Goal: Find specific page/section: Find specific page/section

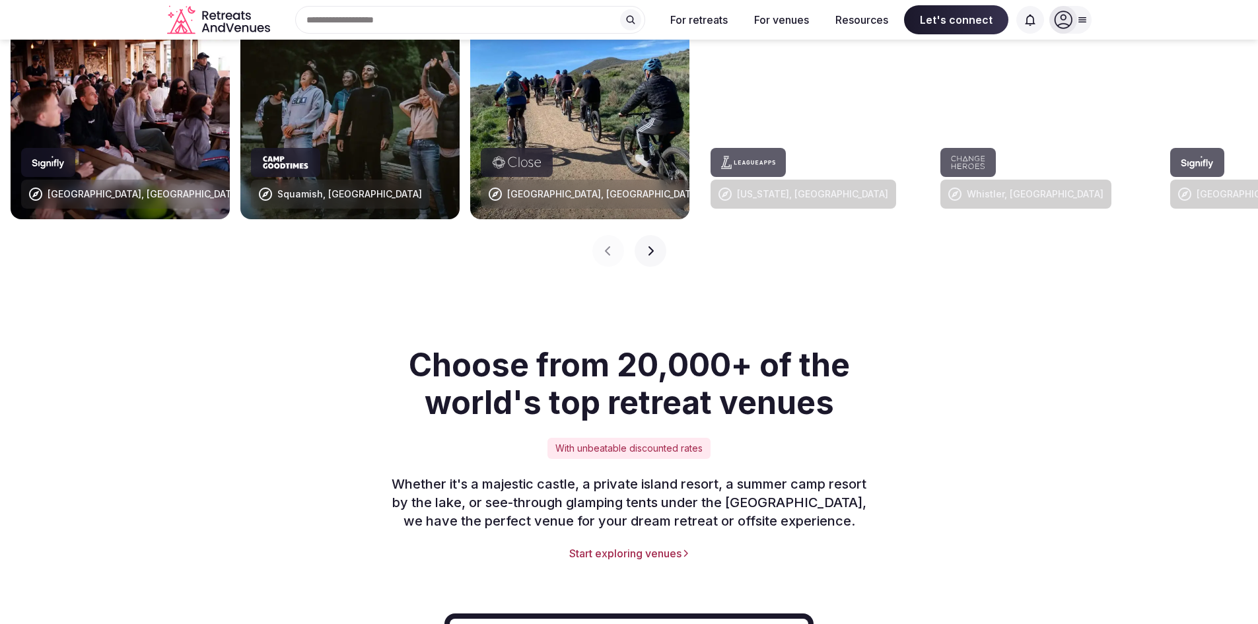
scroll to position [1387, 0]
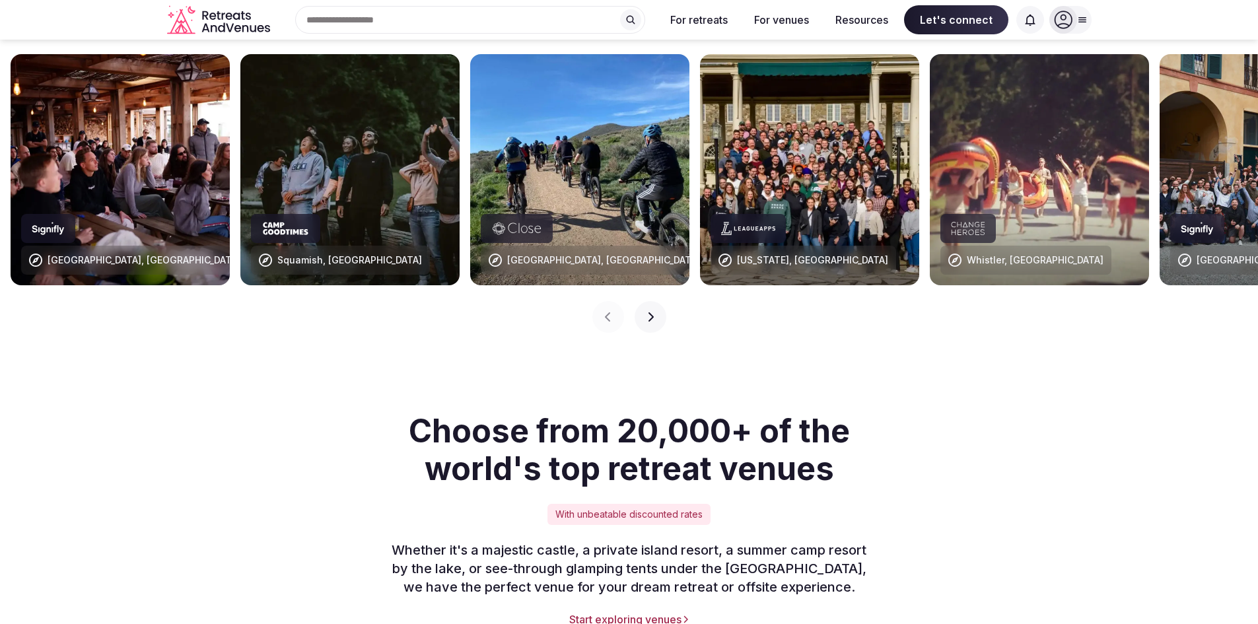
click at [643, 301] on button "Next slide" at bounding box center [651, 317] width 32 height 32
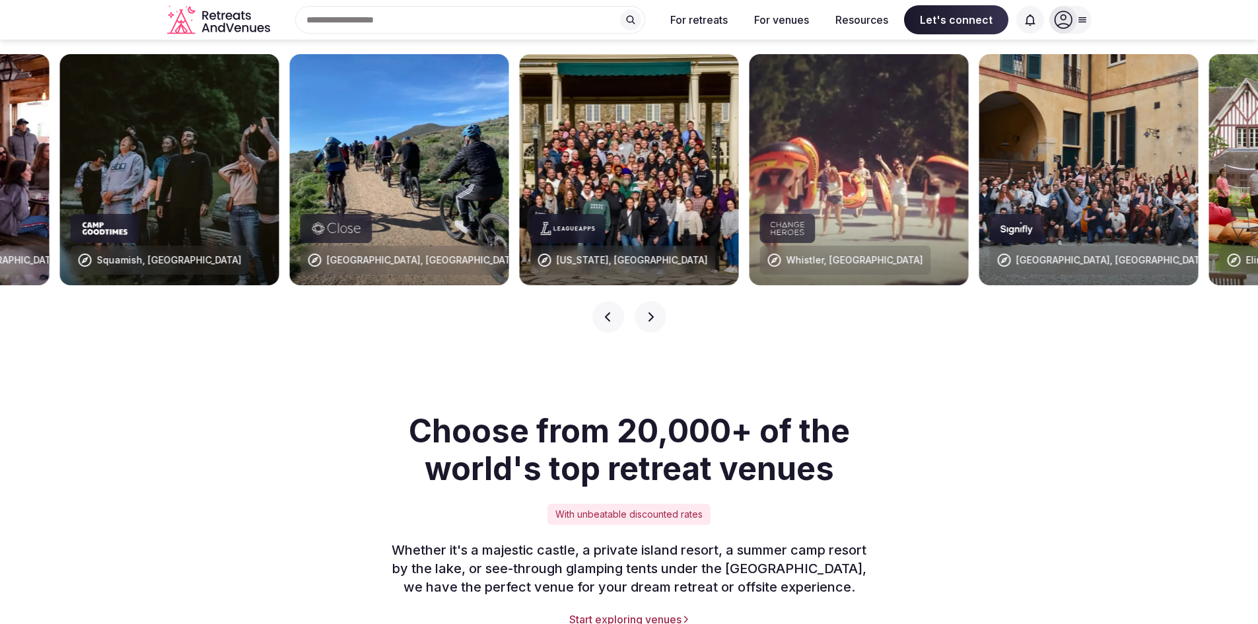
click at [643, 301] on button "Next slide" at bounding box center [651, 317] width 32 height 32
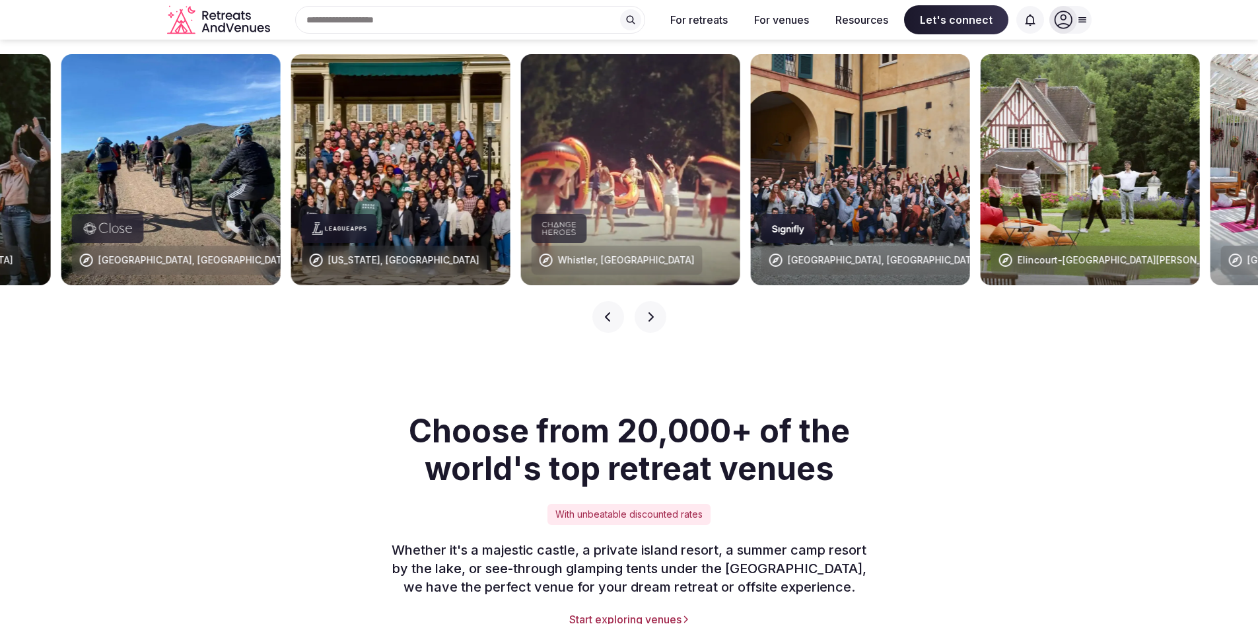
click at [643, 301] on button "Next slide" at bounding box center [651, 317] width 32 height 32
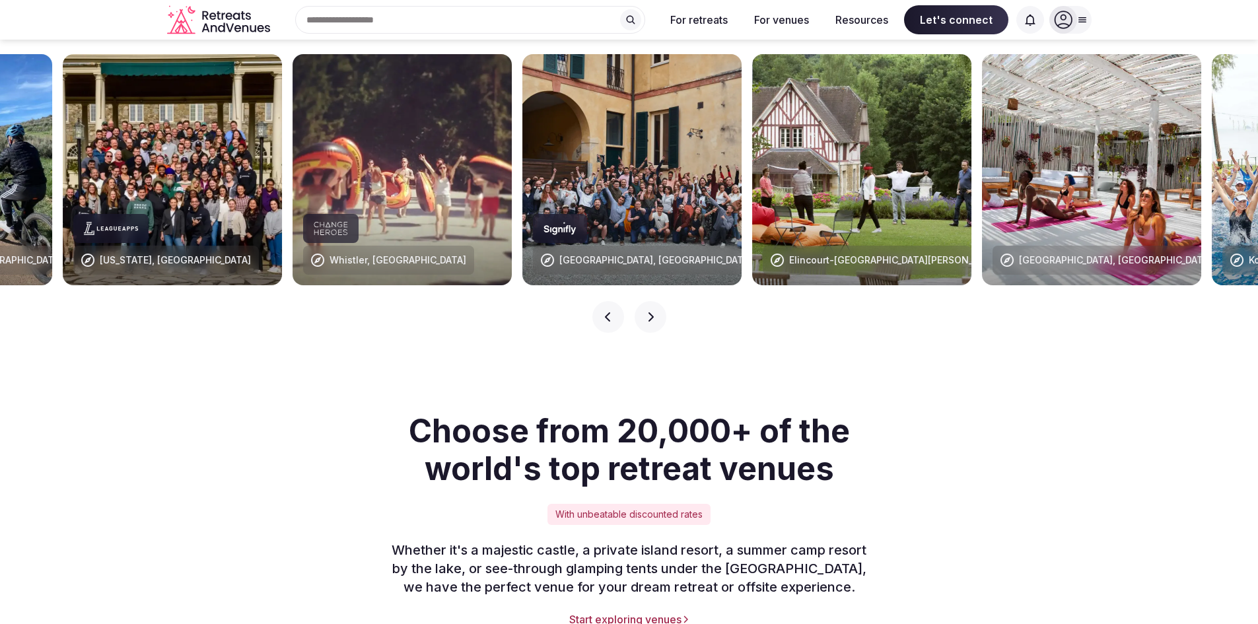
click at [643, 301] on button "Next slide" at bounding box center [651, 317] width 32 height 32
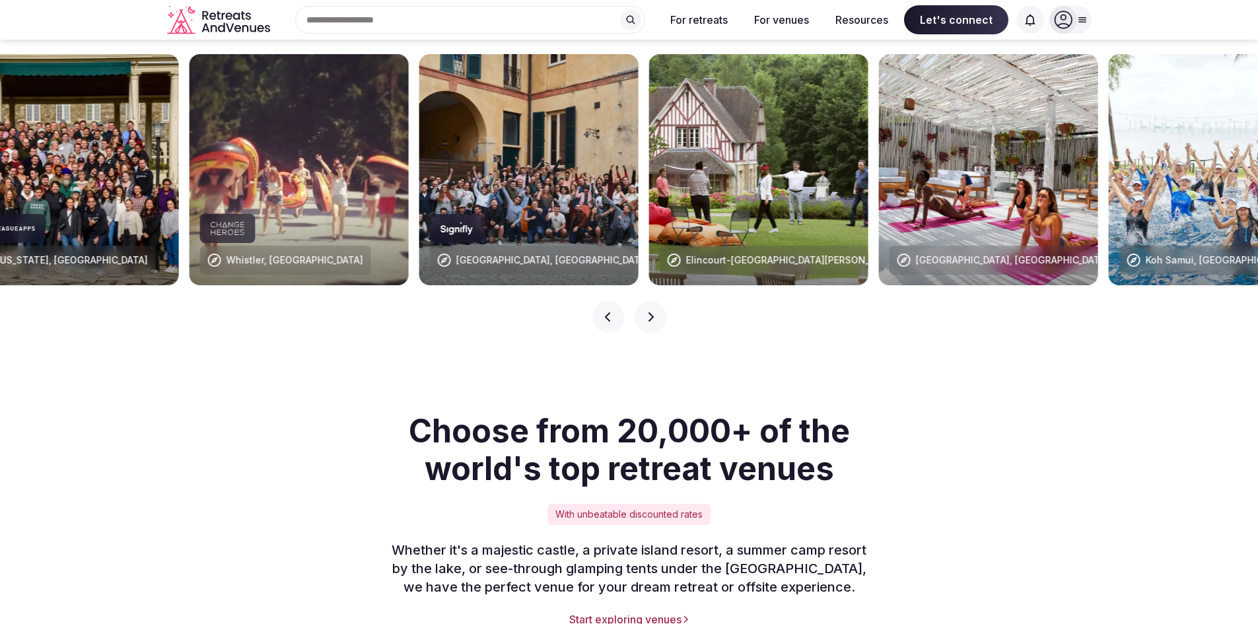
click at [643, 301] on button "Next slide" at bounding box center [651, 317] width 32 height 32
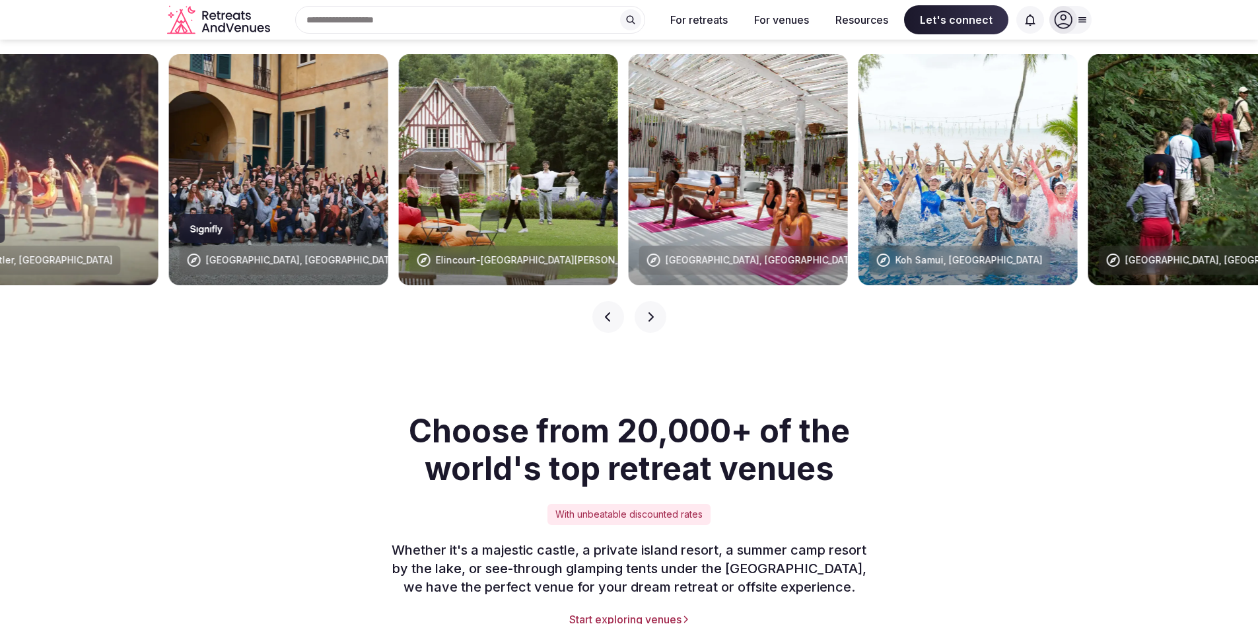
click at [643, 301] on button "Next slide" at bounding box center [651, 317] width 32 height 32
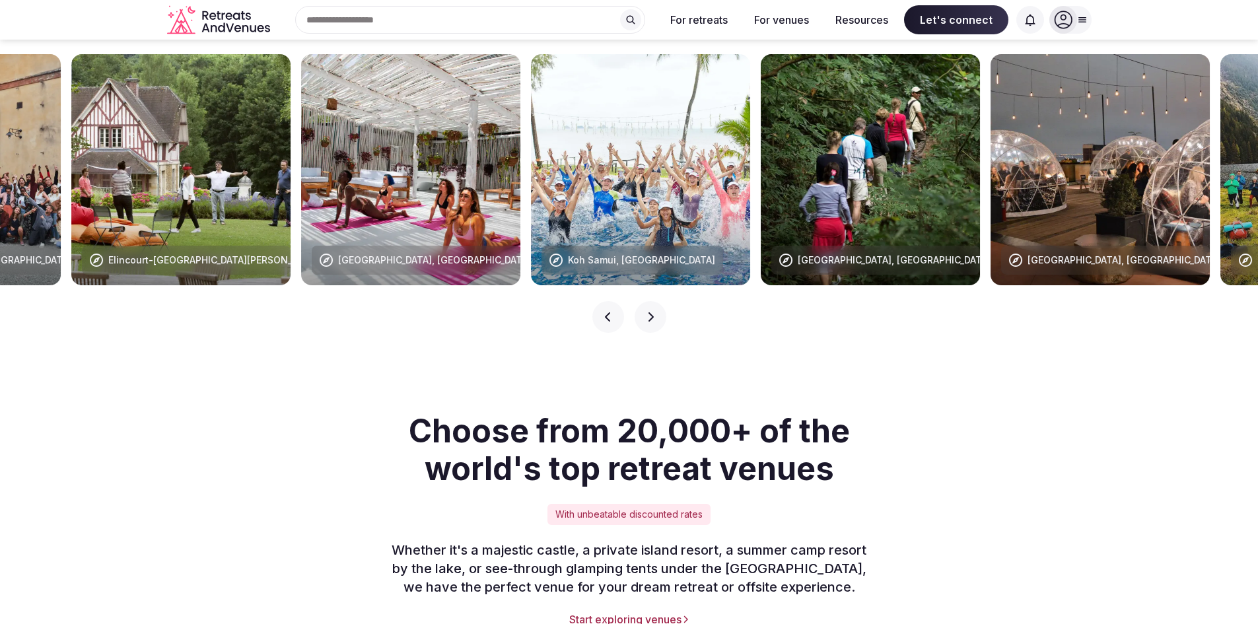
click at [643, 301] on button "Next slide" at bounding box center [651, 317] width 32 height 32
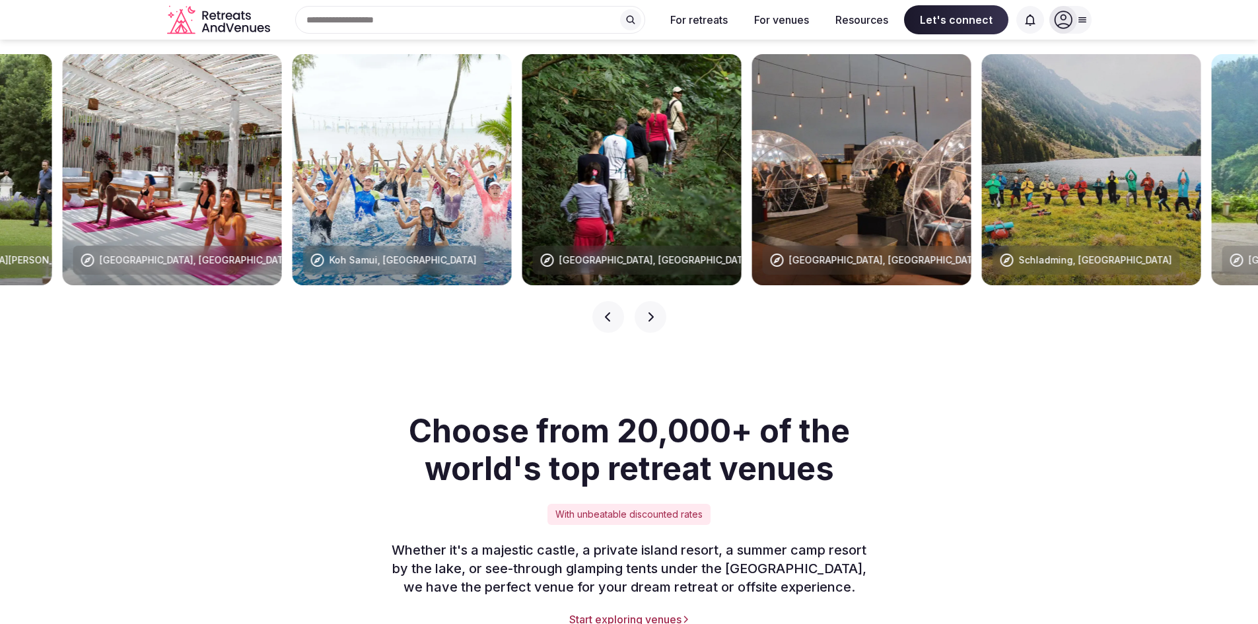
click at [643, 301] on button "Next slide" at bounding box center [651, 317] width 32 height 32
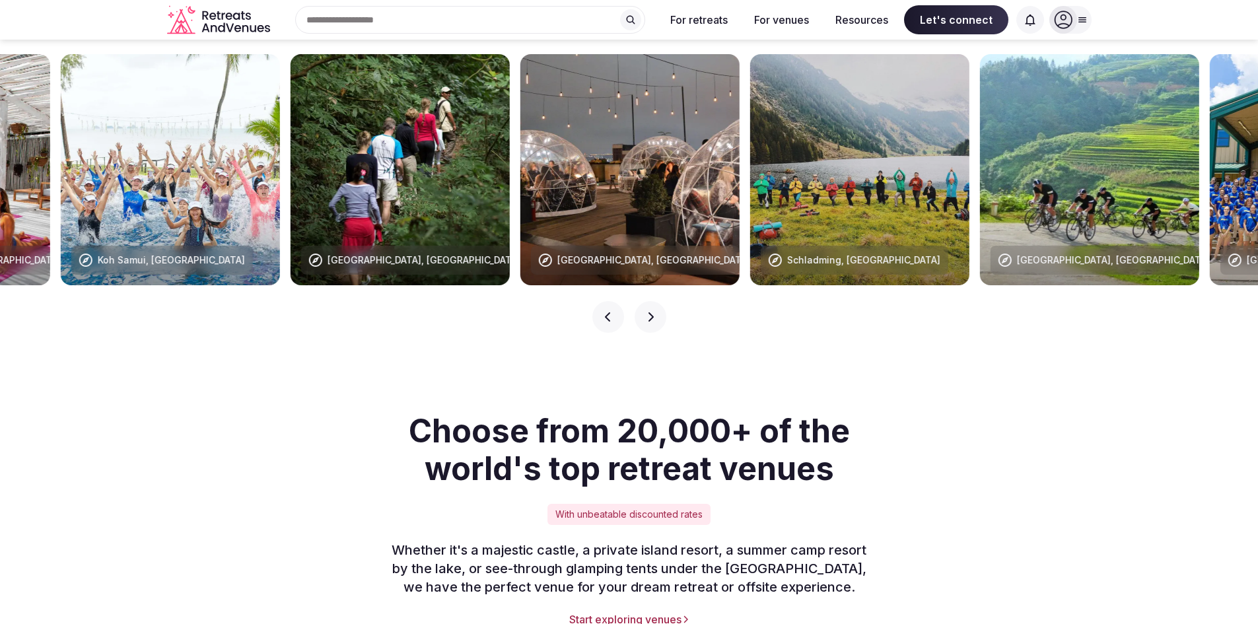
click at [643, 301] on button "Next slide" at bounding box center [651, 317] width 32 height 32
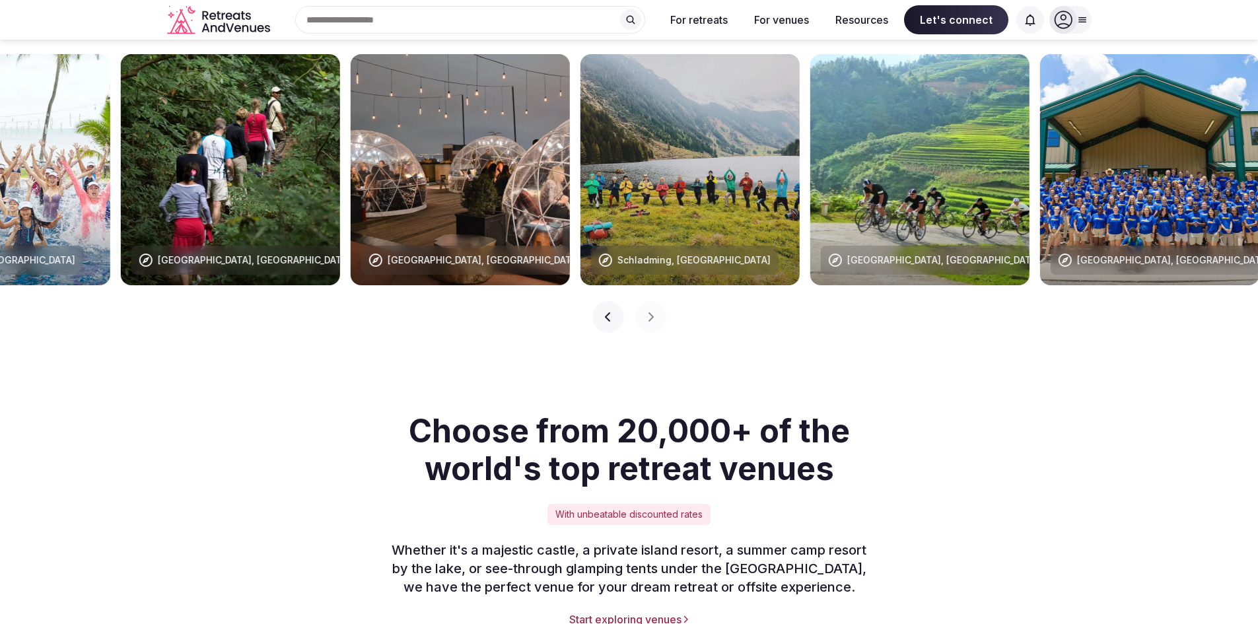
click at [606, 312] on icon "button" at bounding box center [607, 316] width 5 height 9
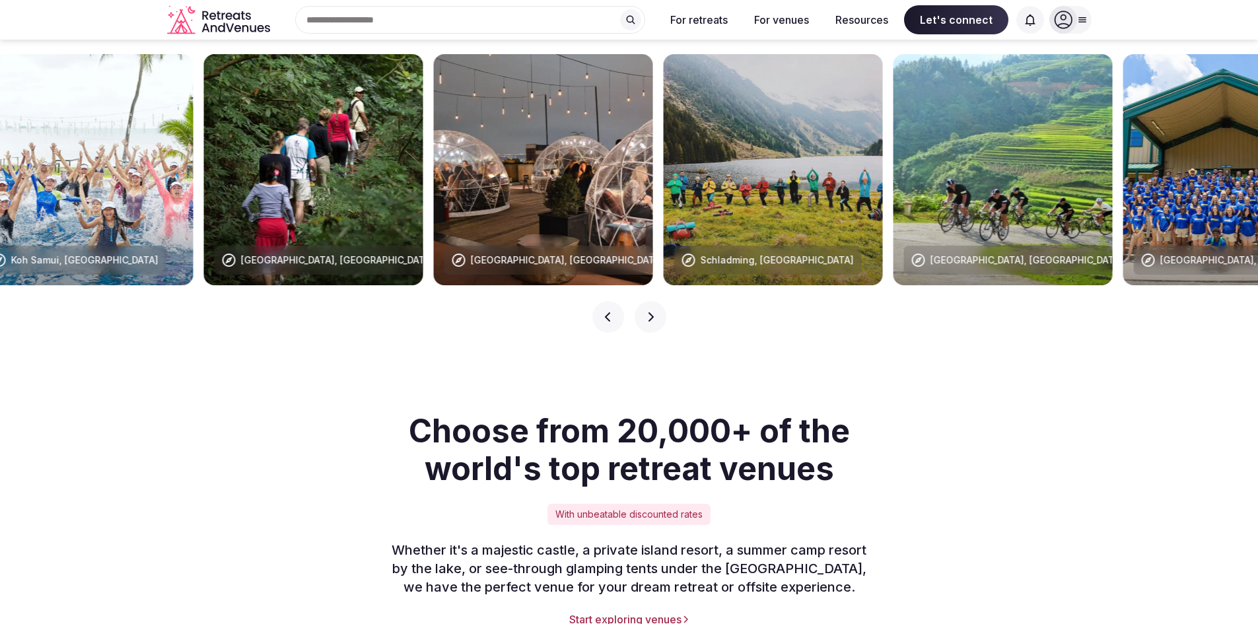
click at [606, 312] on icon "button" at bounding box center [607, 316] width 5 height 9
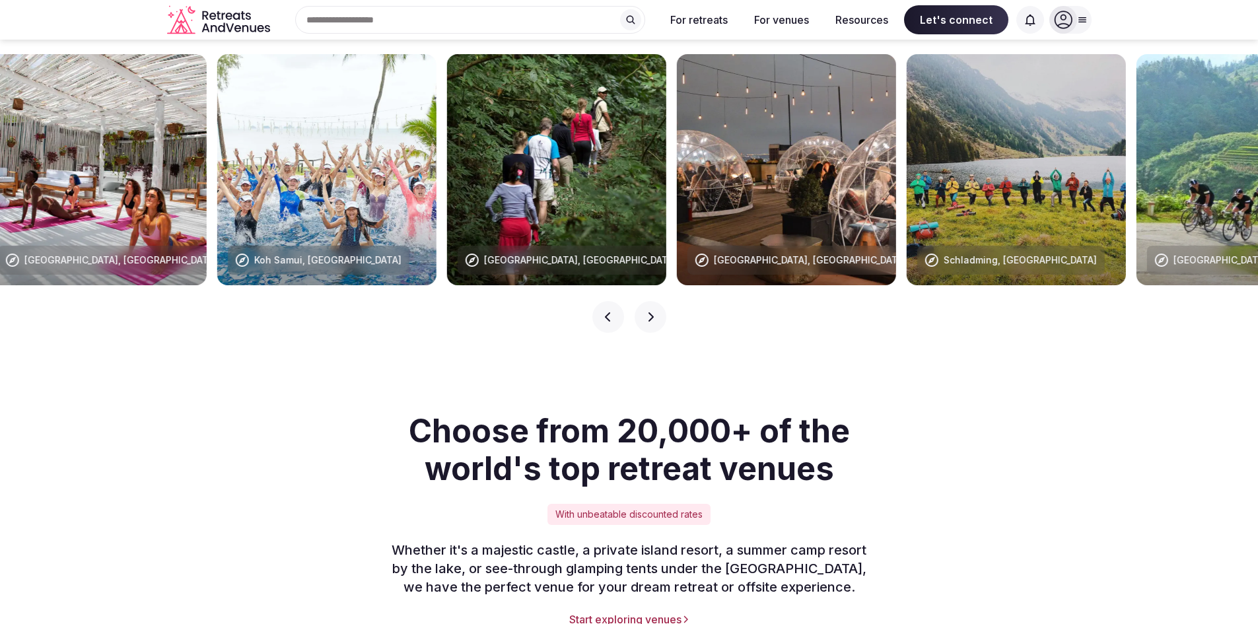
click at [606, 312] on icon "button" at bounding box center [607, 316] width 5 height 9
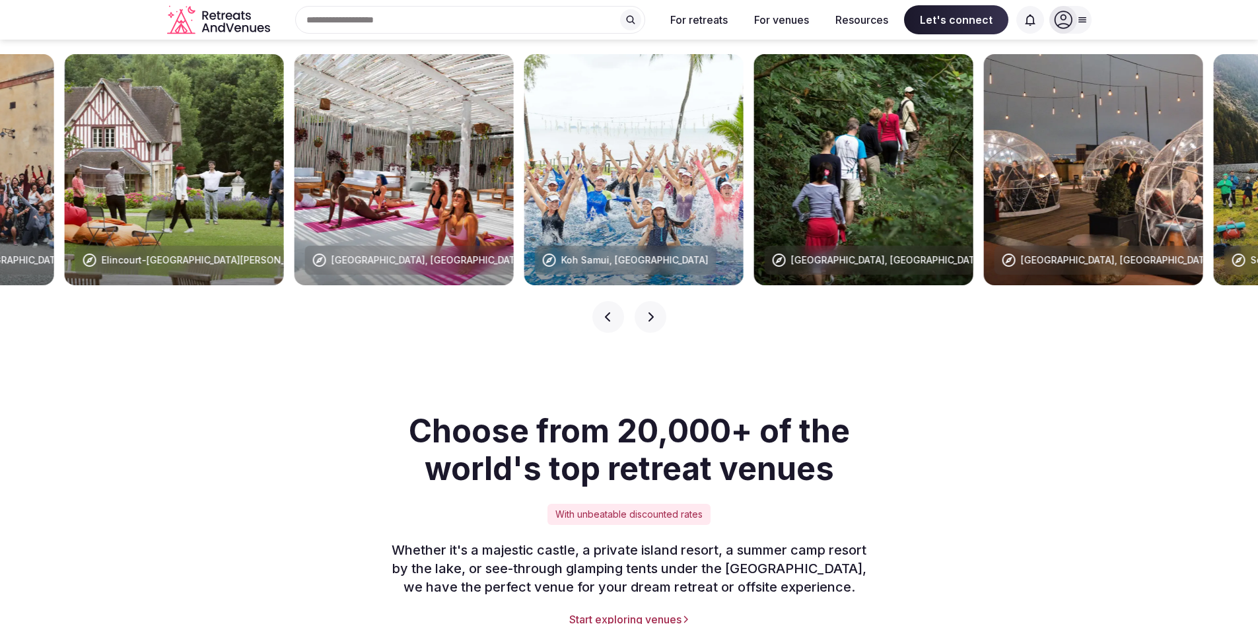
click at [606, 312] on icon "button" at bounding box center [607, 316] width 5 height 9
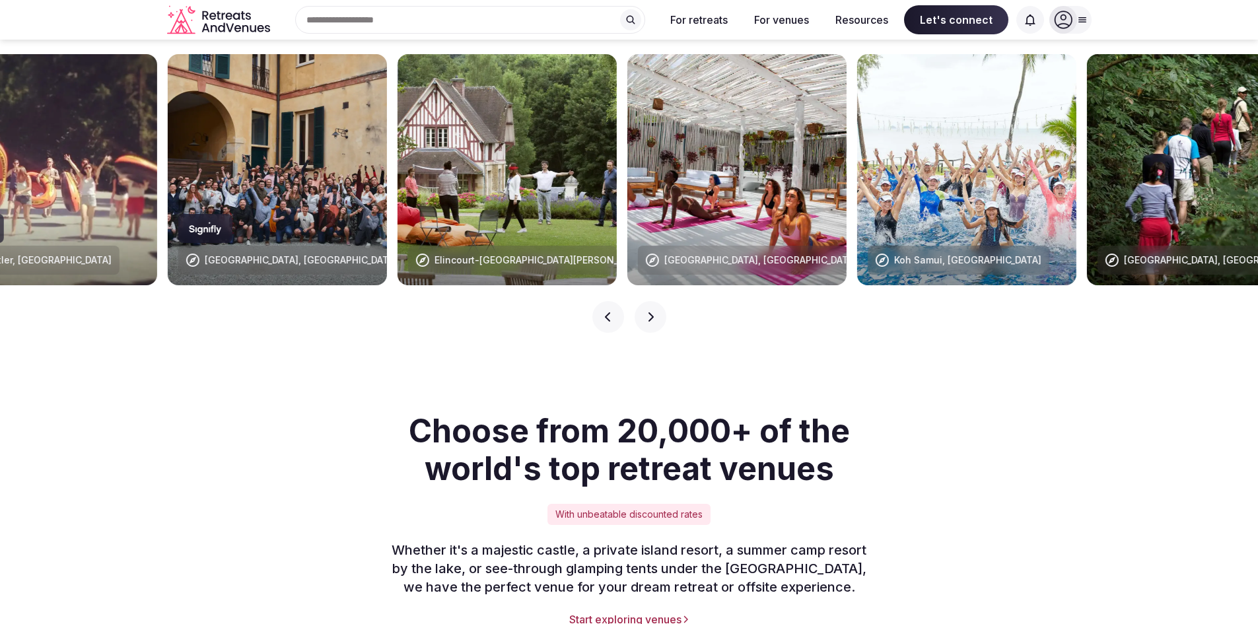
click at [606, 312] on icon "button" at bounding box center [607, 316] width 5 height 9
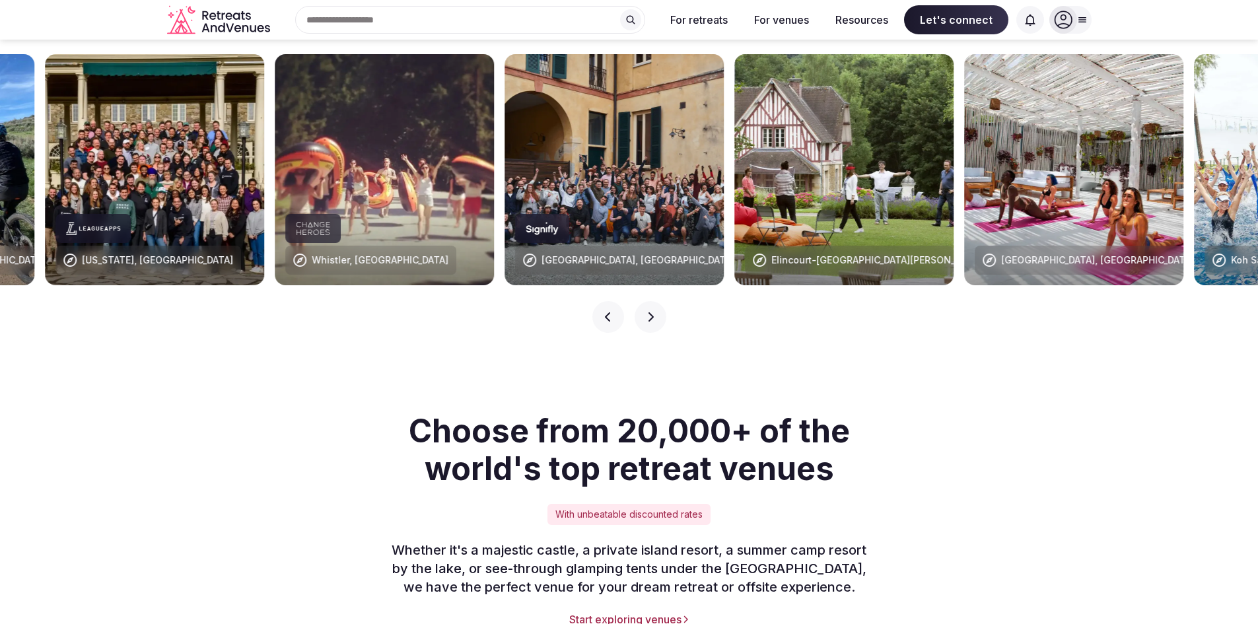
click at [606, 312] on icon "button" at bounding box center [607, 316] width 5 height 9
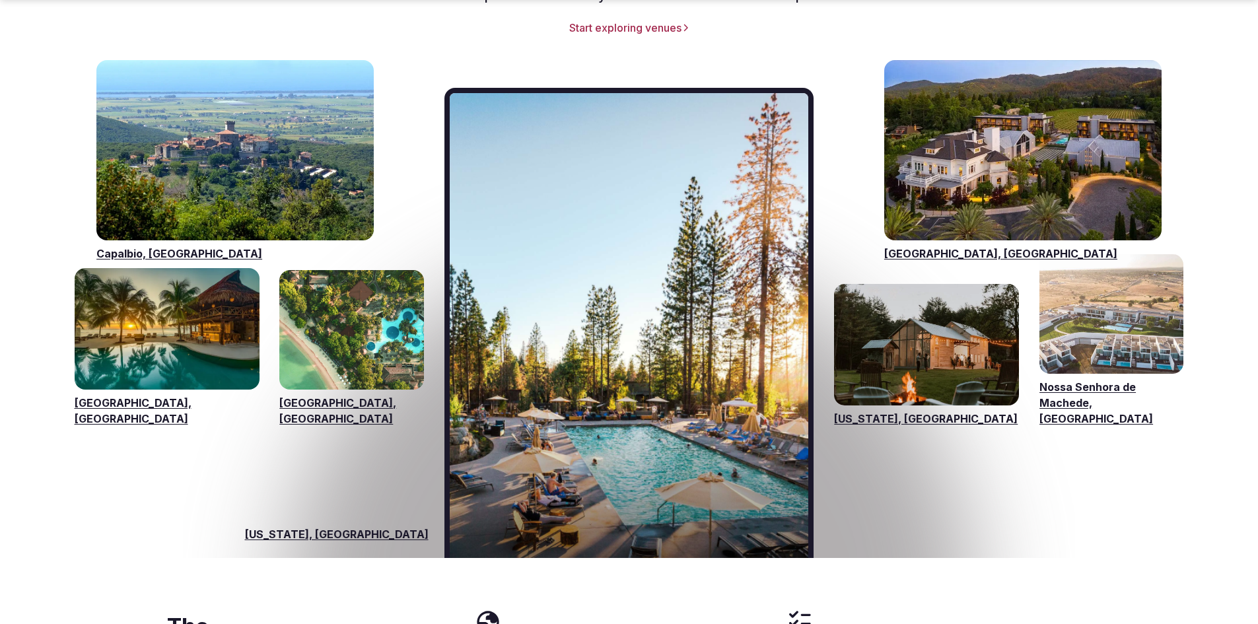
scroll to position [1982, 0]
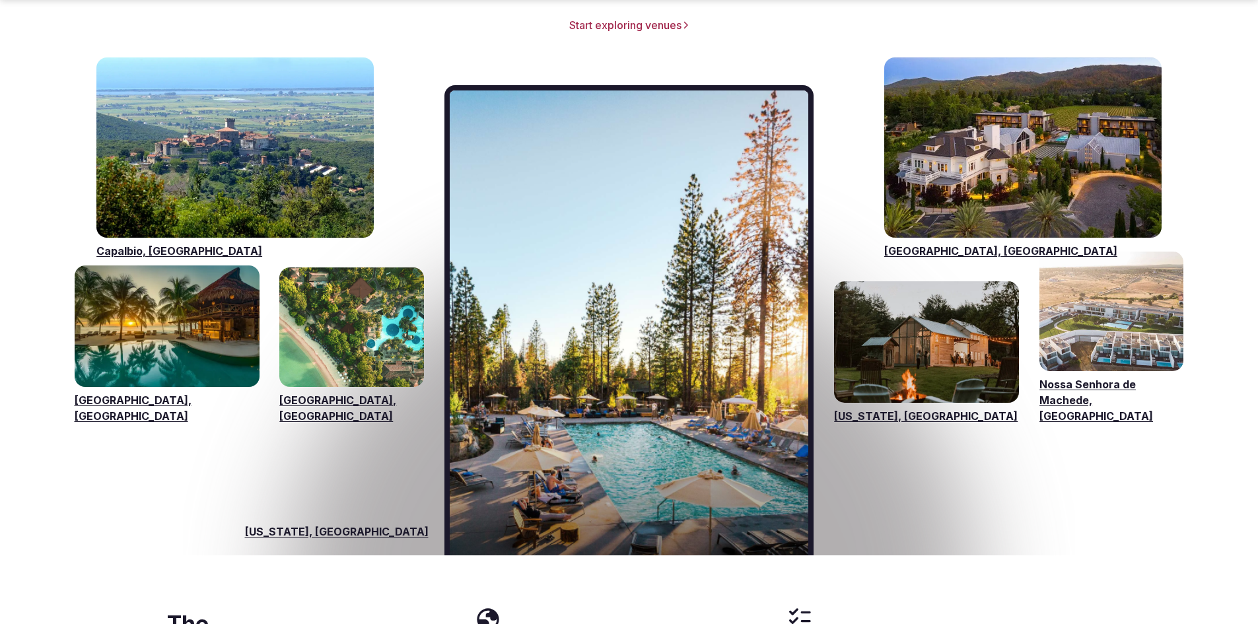
click at [277, 172] on link "Visit venues for Capalbio, Italy" at bounding box center [234, 147] width 277 height 180
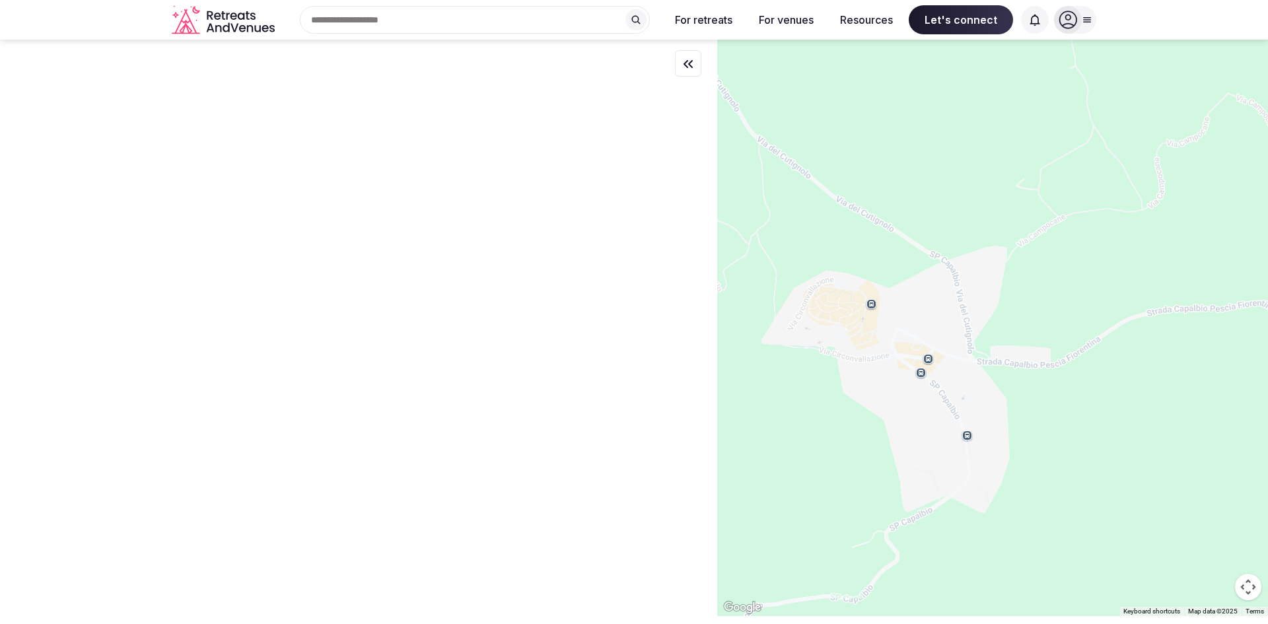
click at [685, 59] on icon "button" at bounding box center [688, 64] width 16 height 16
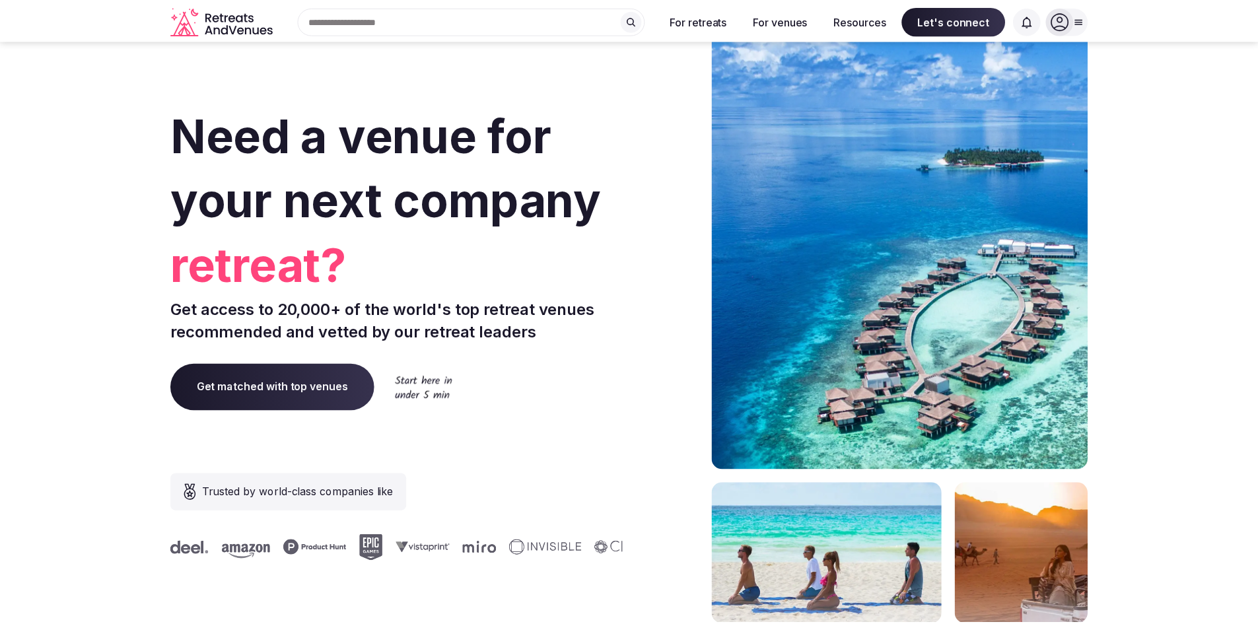
scroll to position [1982, 0]
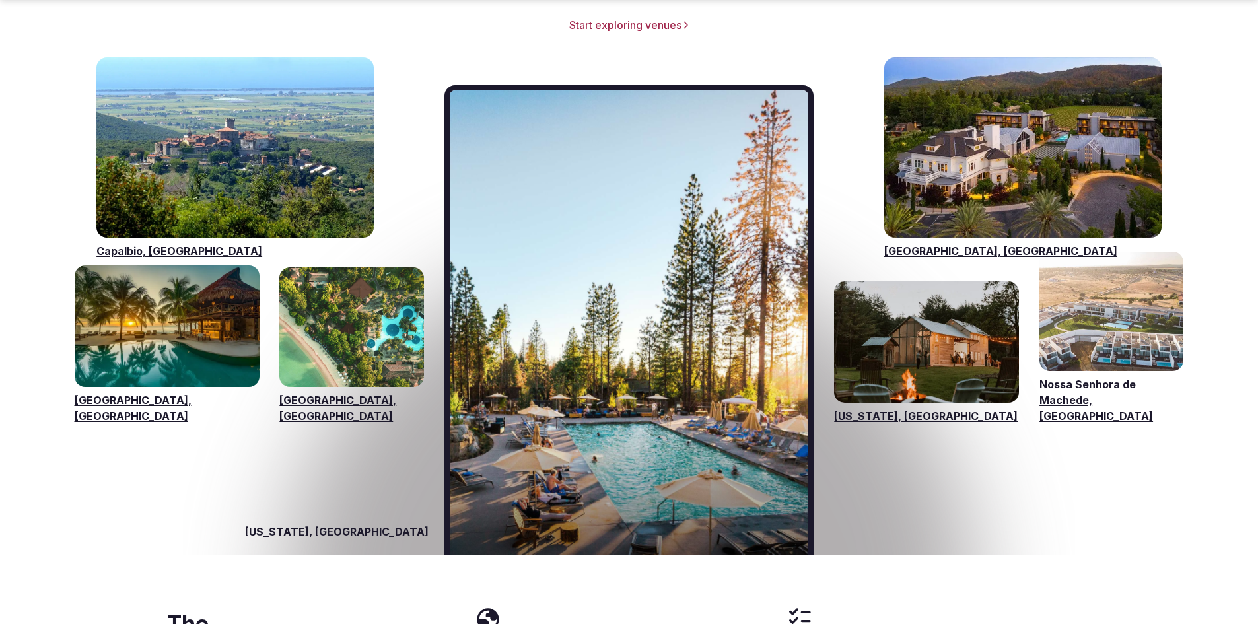
click at [180, 201] on link "Visit venues for Capalbio, Italy" at bounding box center [234, 147] width 277 height 180
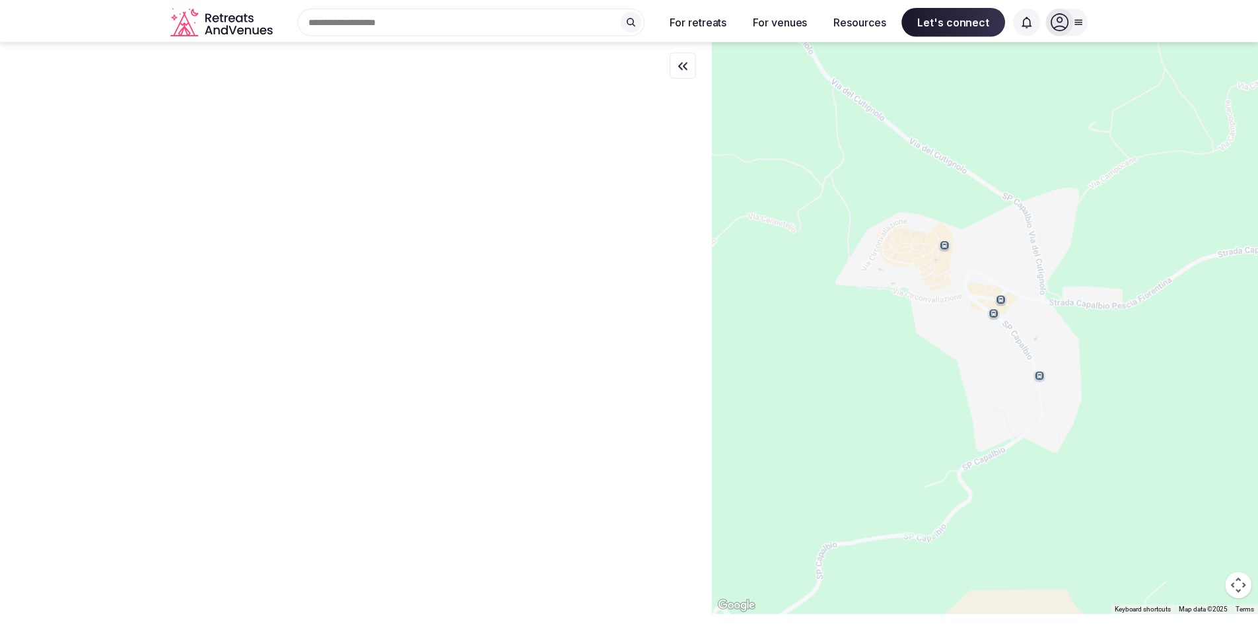
scroll to position [1982, 0]
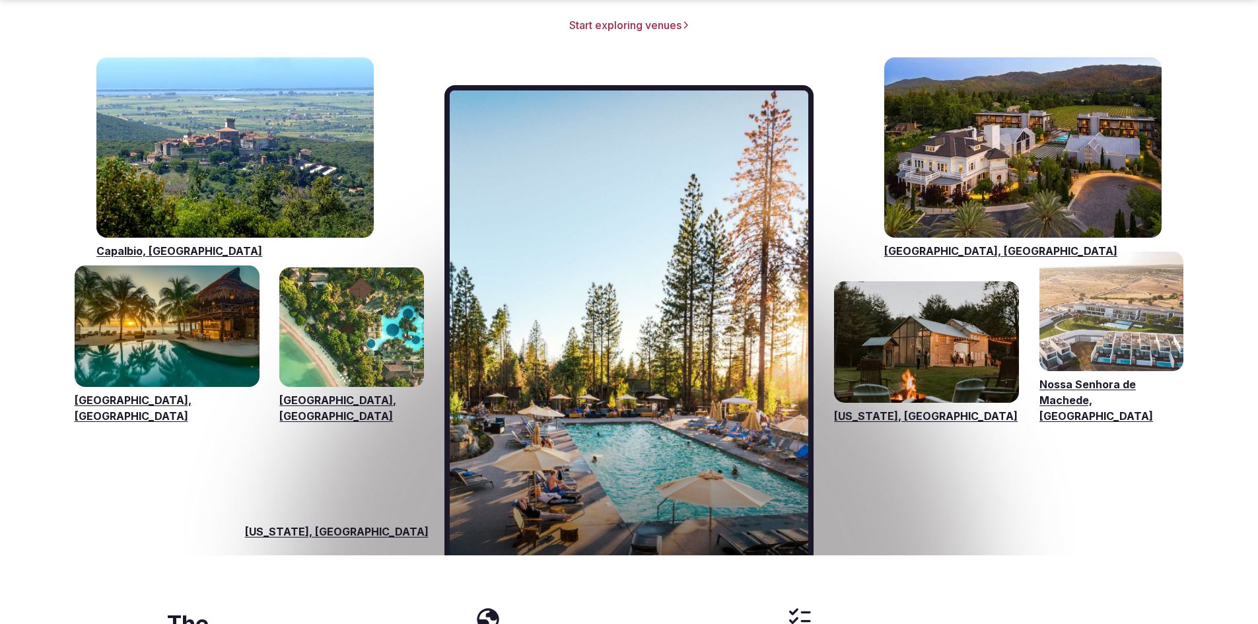
click at [205, 314] on link "Visit venues for Riviera Maya, Mexico" at bounding box center [167, 326] width 185 height 121
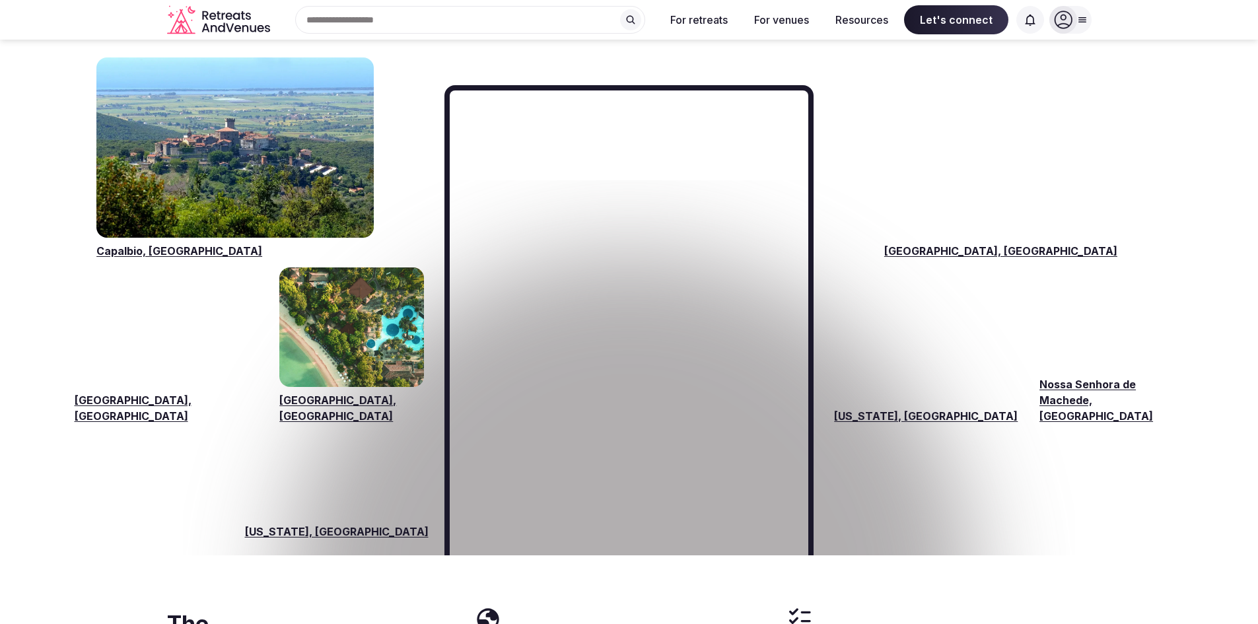
scroll to position [1982, 0]
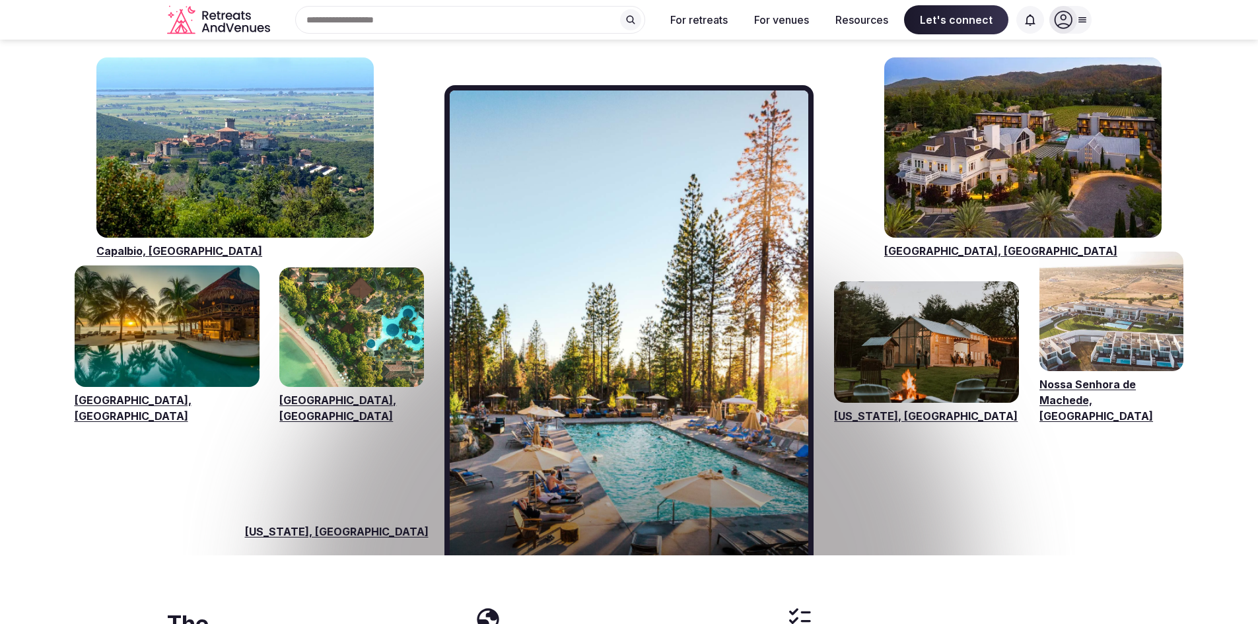
click at [157, 127] on link "Visit venues for Capalbio, Italy" at bounding box center [234, 147] width 277 height 180
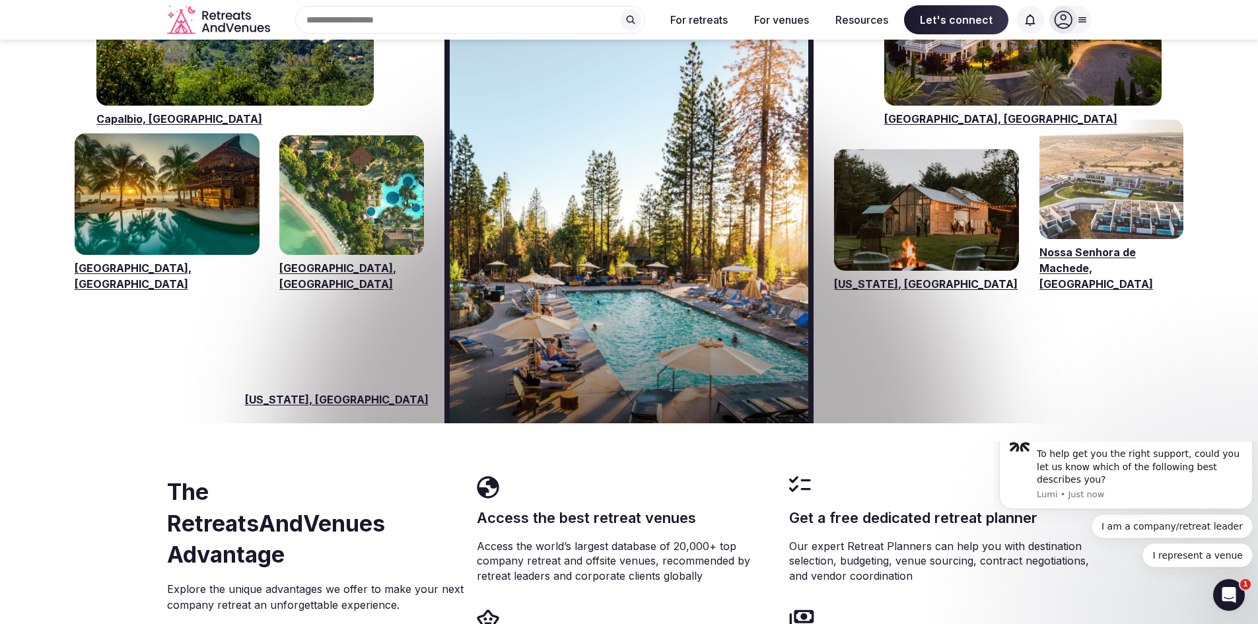
scroll to position [2048, 0]
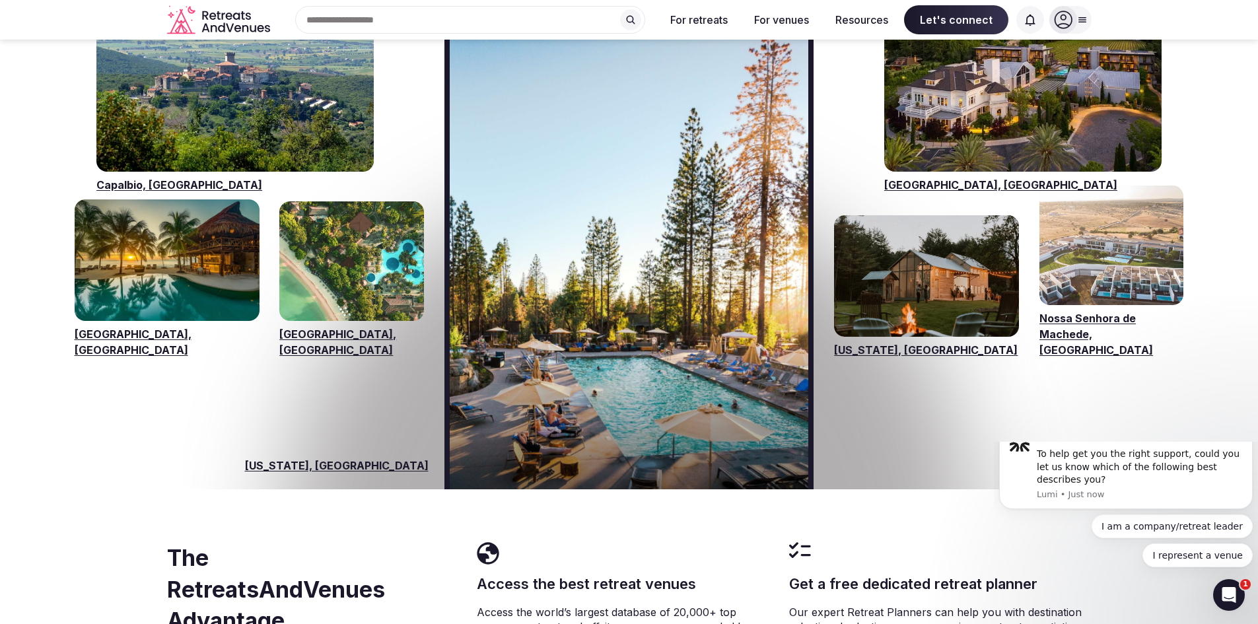
click at [574, 221] on img "Visit venues for California, USA" at bounding box center [629, 256] width 359 height 465
